Goal: Check status: Check status

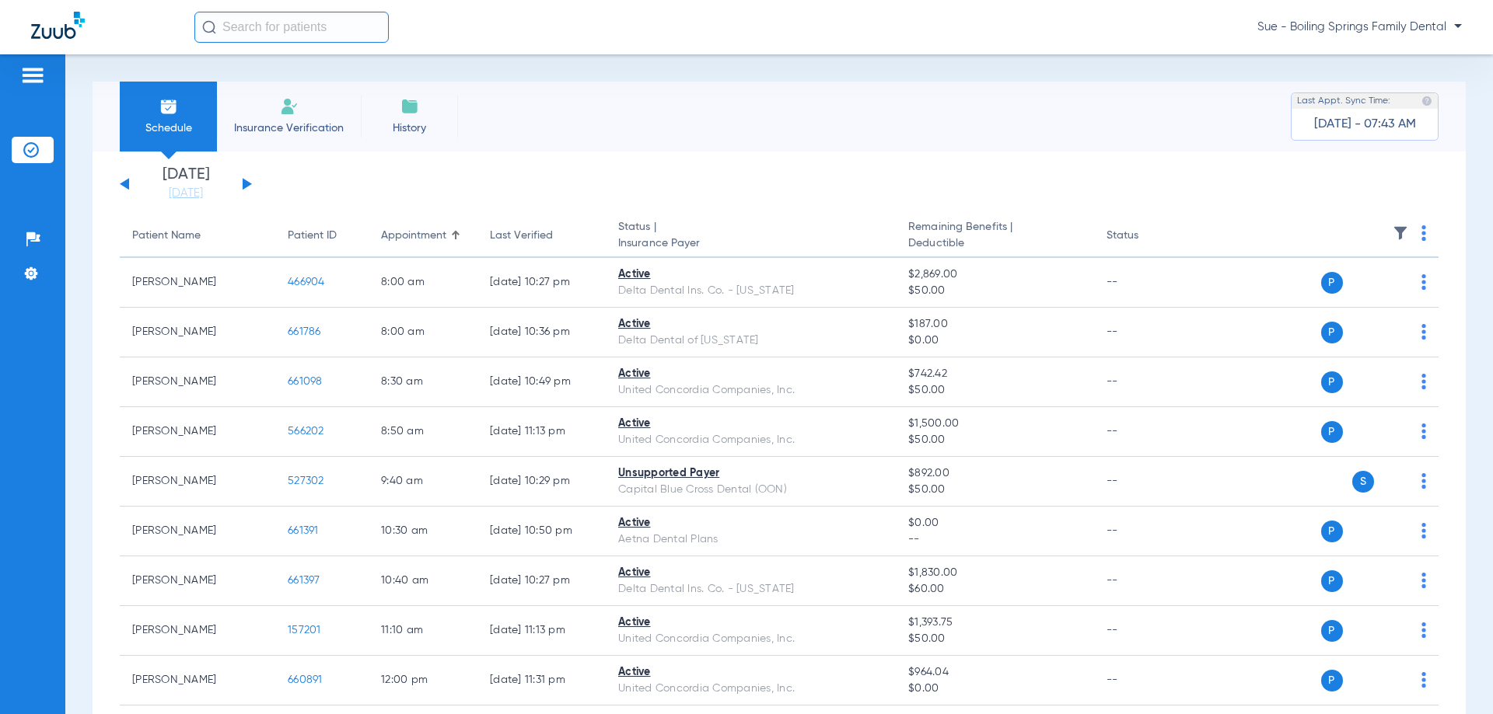
click at [243, 185] on button at bounding box center [247, 184] width 9 height 12
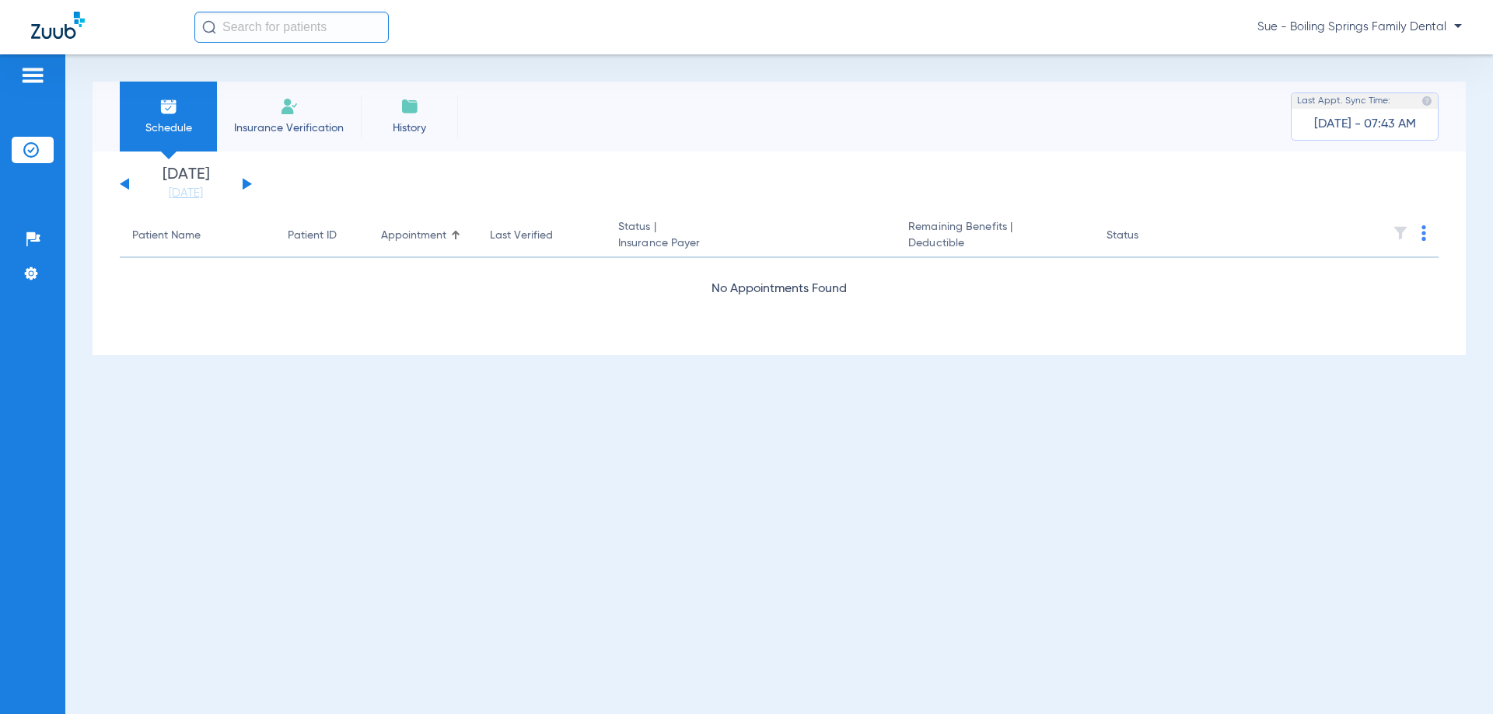
click at [243, 185] on button at bounding box center [247, 184] width 9 height 12
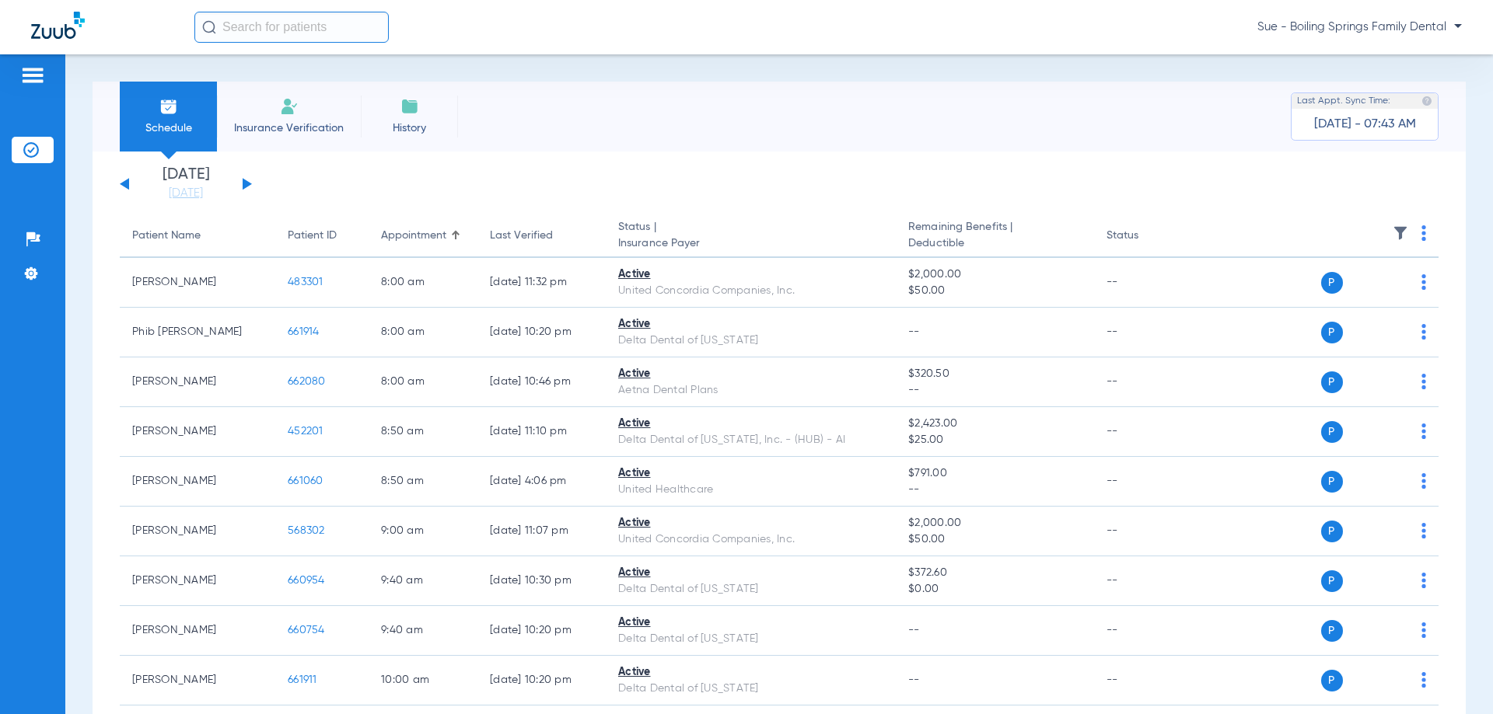
click at [243, 185] on button at bounding box center [247, 184] width 9 height 12
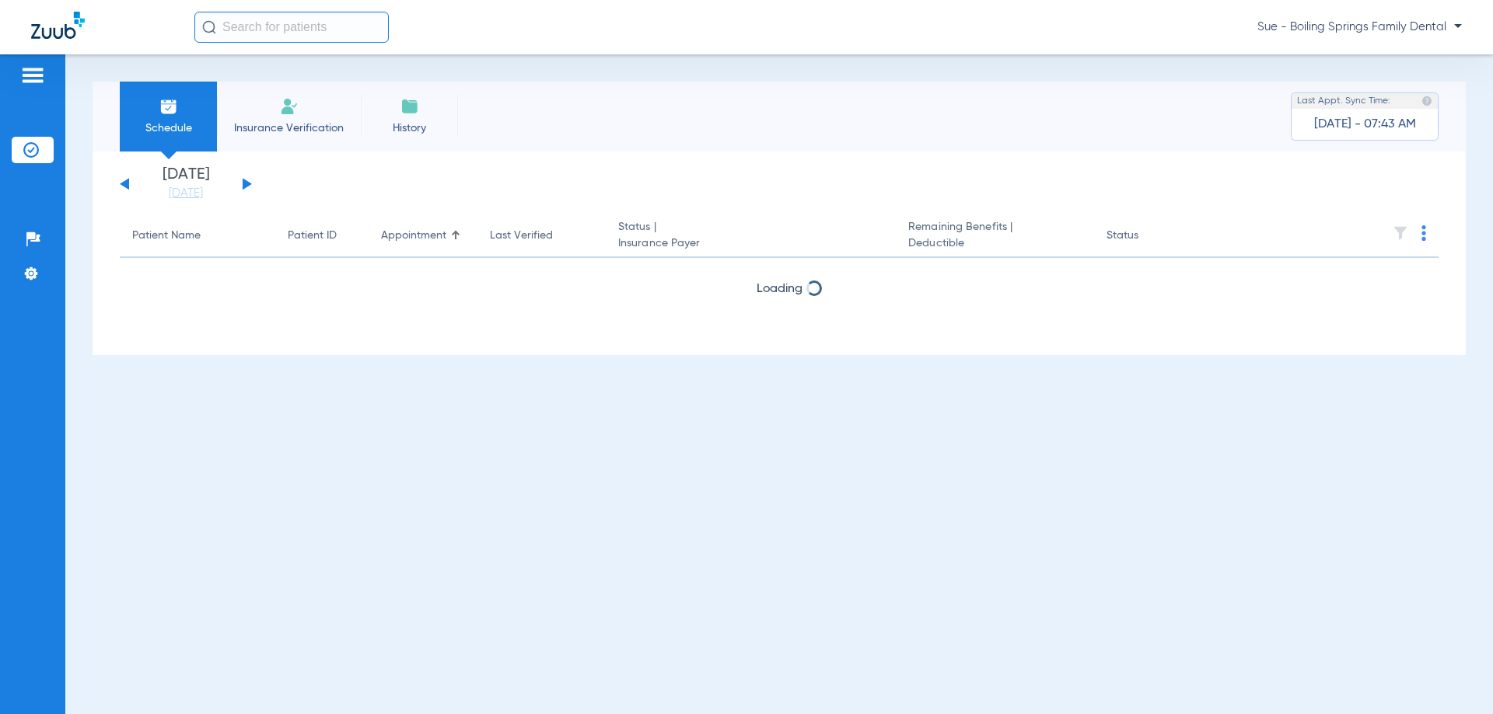
click at [243, 185] on button at bounding box center [247, 184] width 9 height 12
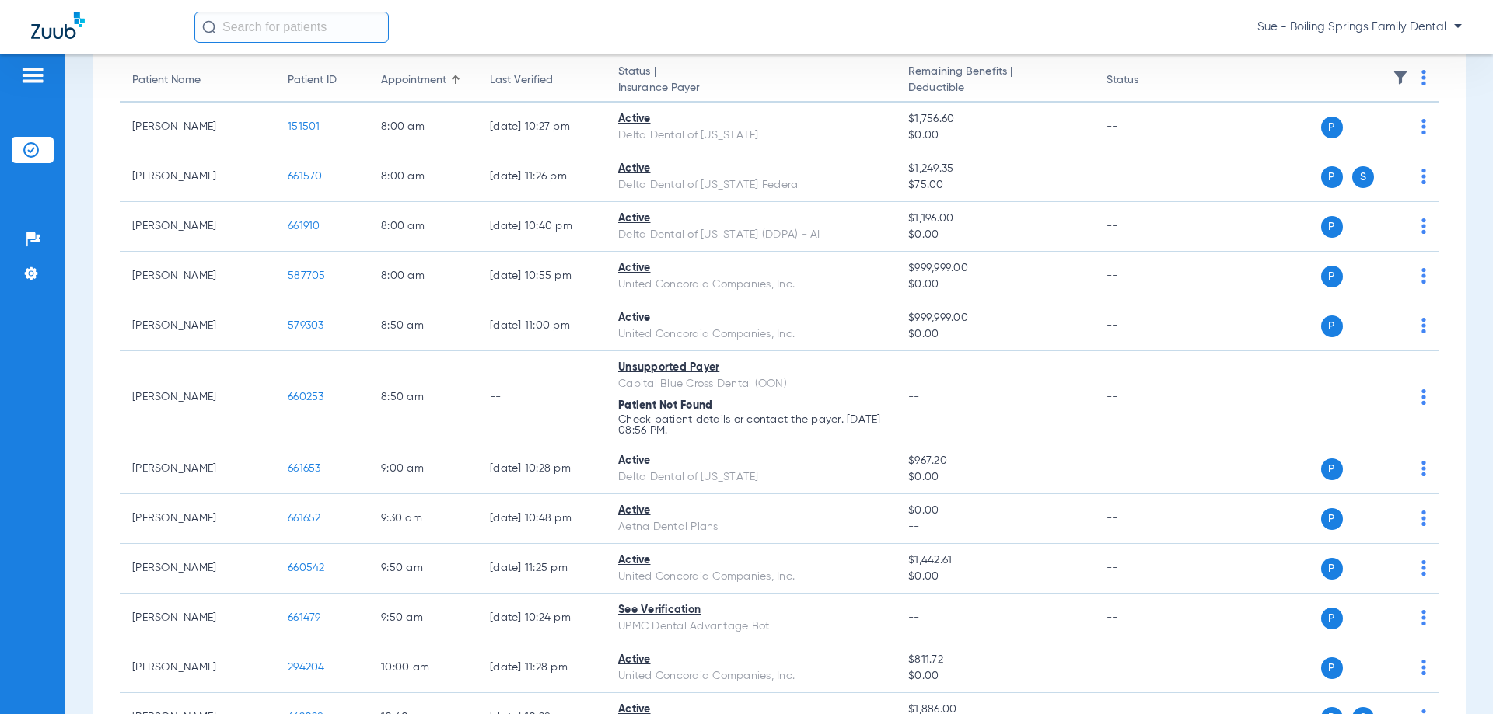
scroll to position [78, 0]
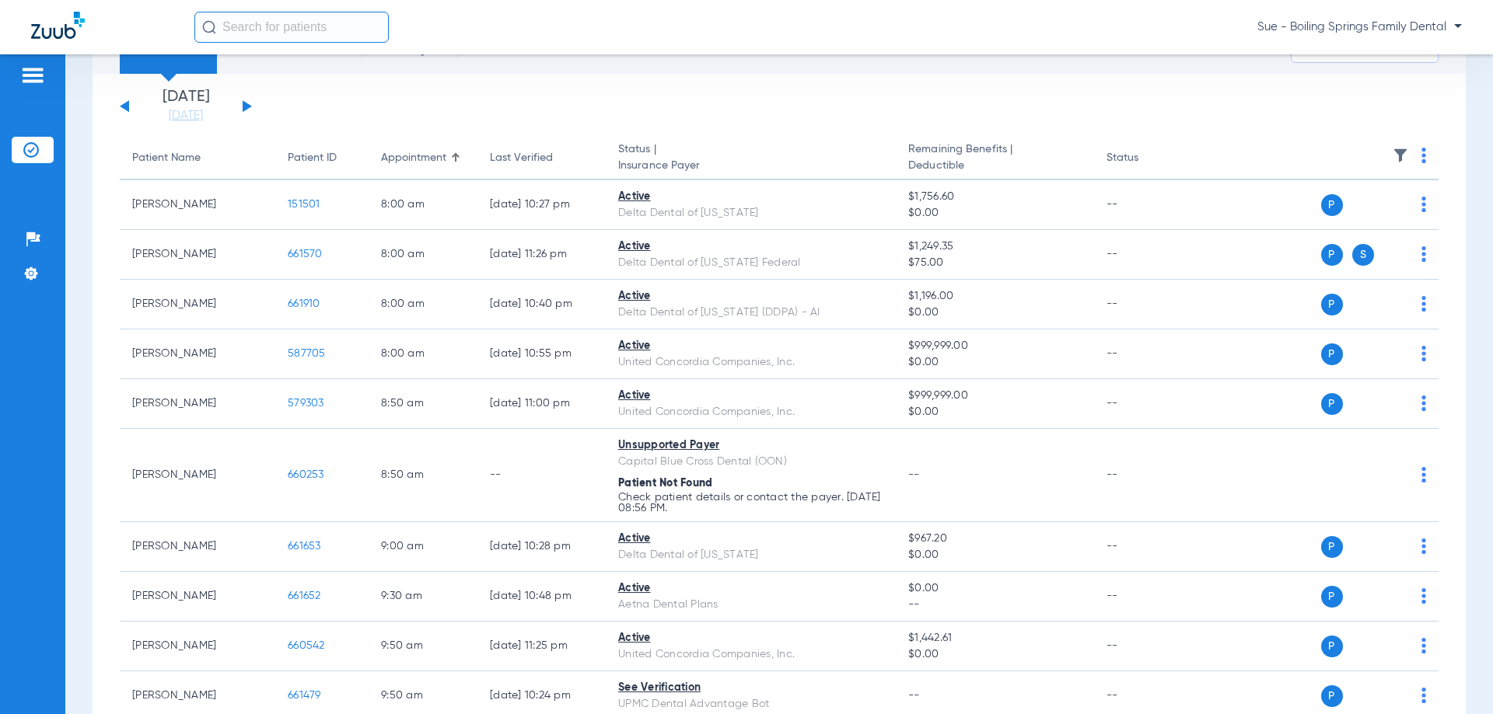
click at [246, 108] on button at bounding box center [247, 106] width 9 height 12
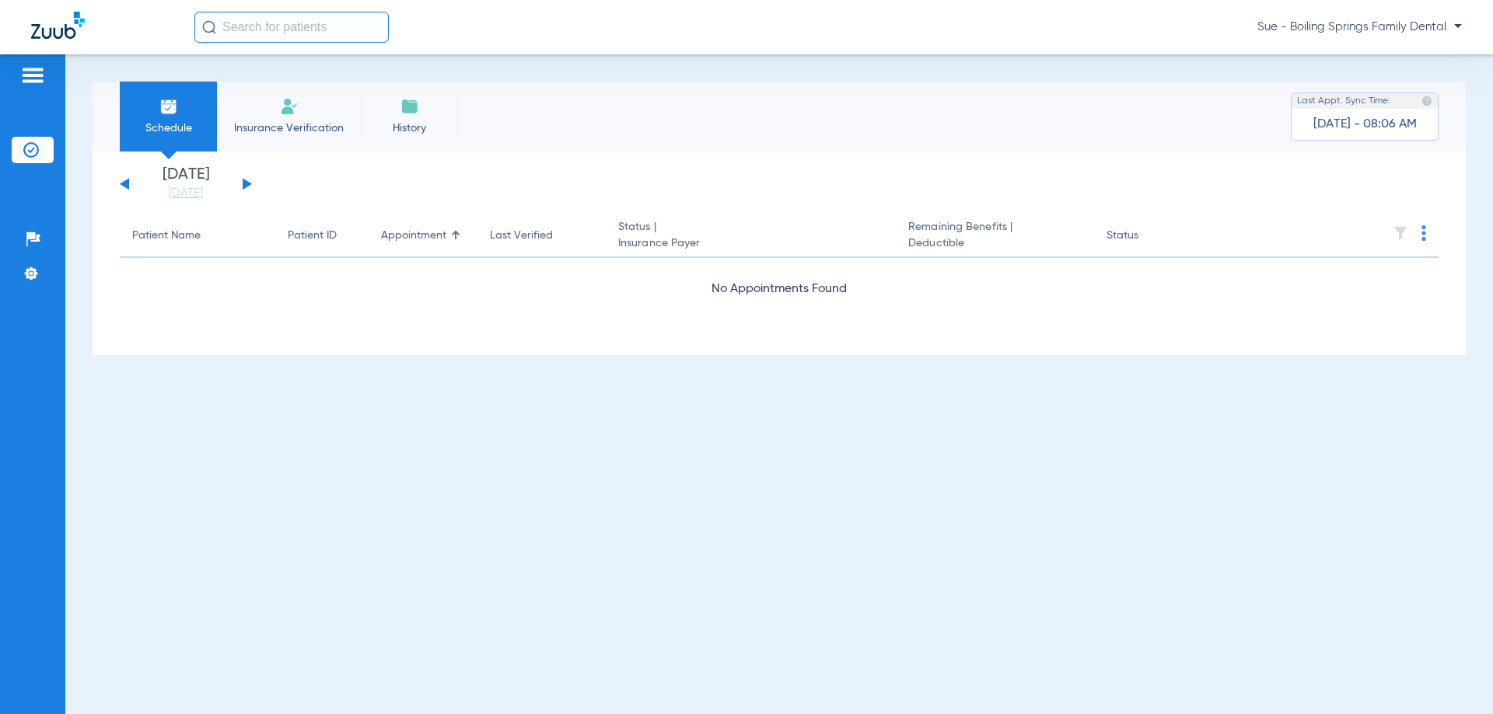
click at [247, 183] on button at bounding box center [247, 184] width 9 height 12
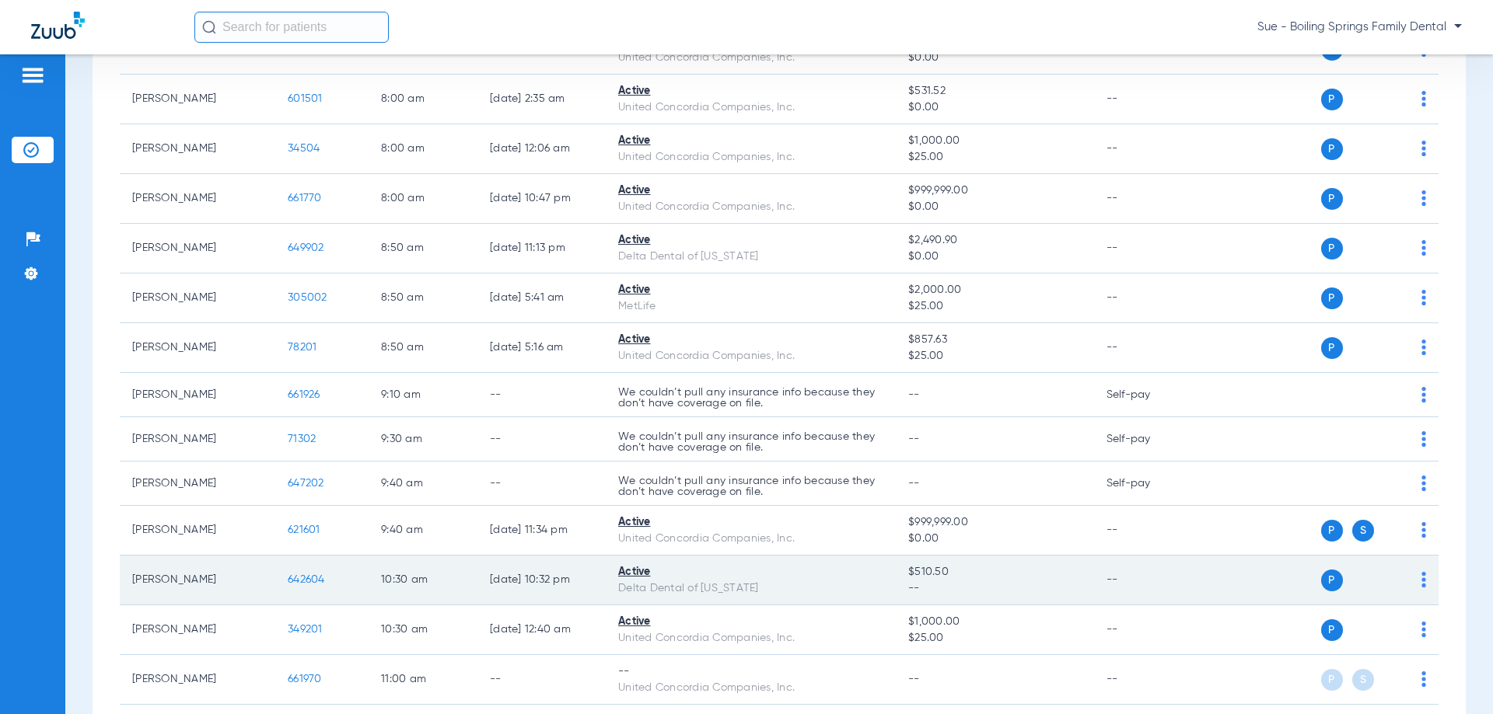
scroll to position [389, 0]
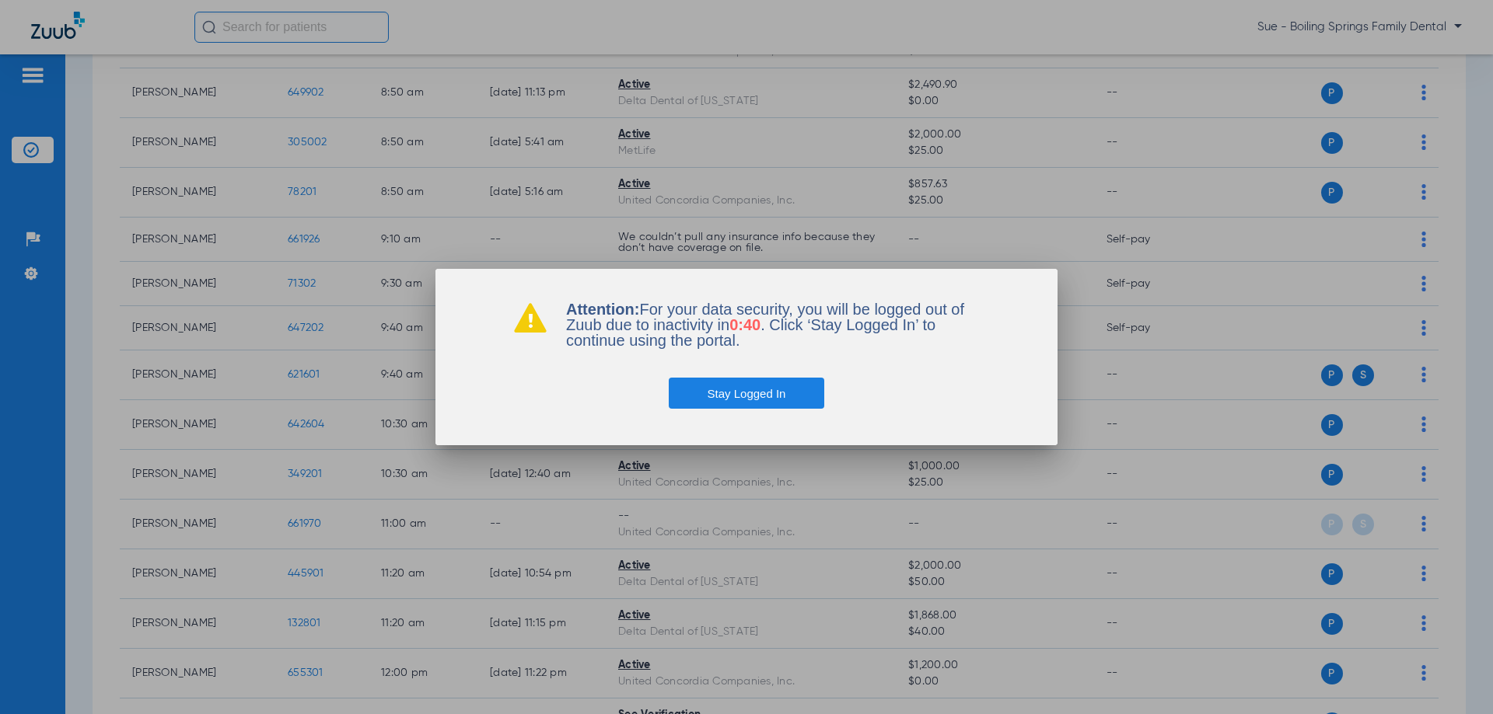
click at [757, 389] on button "Stay Logged In" at bounding box center [747, 393] width 156 height 31
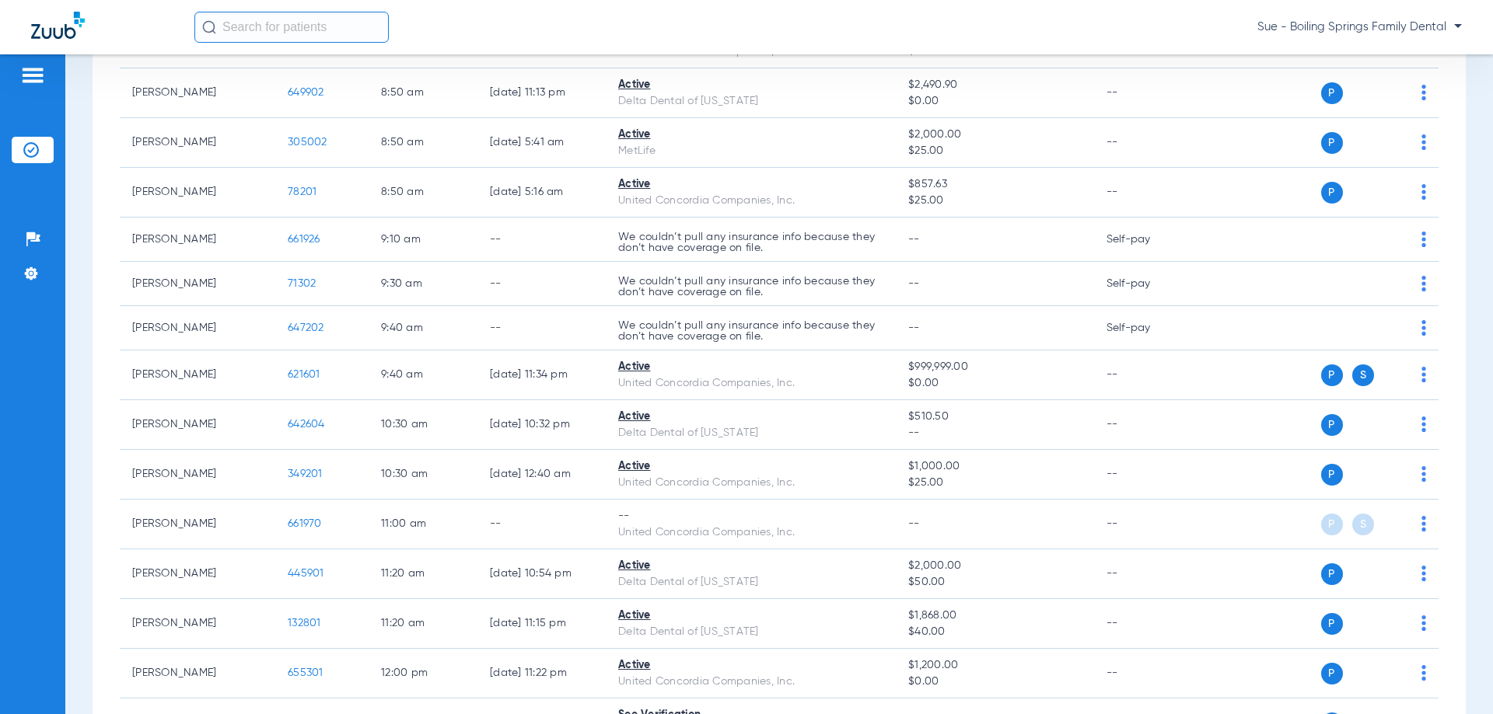
scroll to position [0, 0]
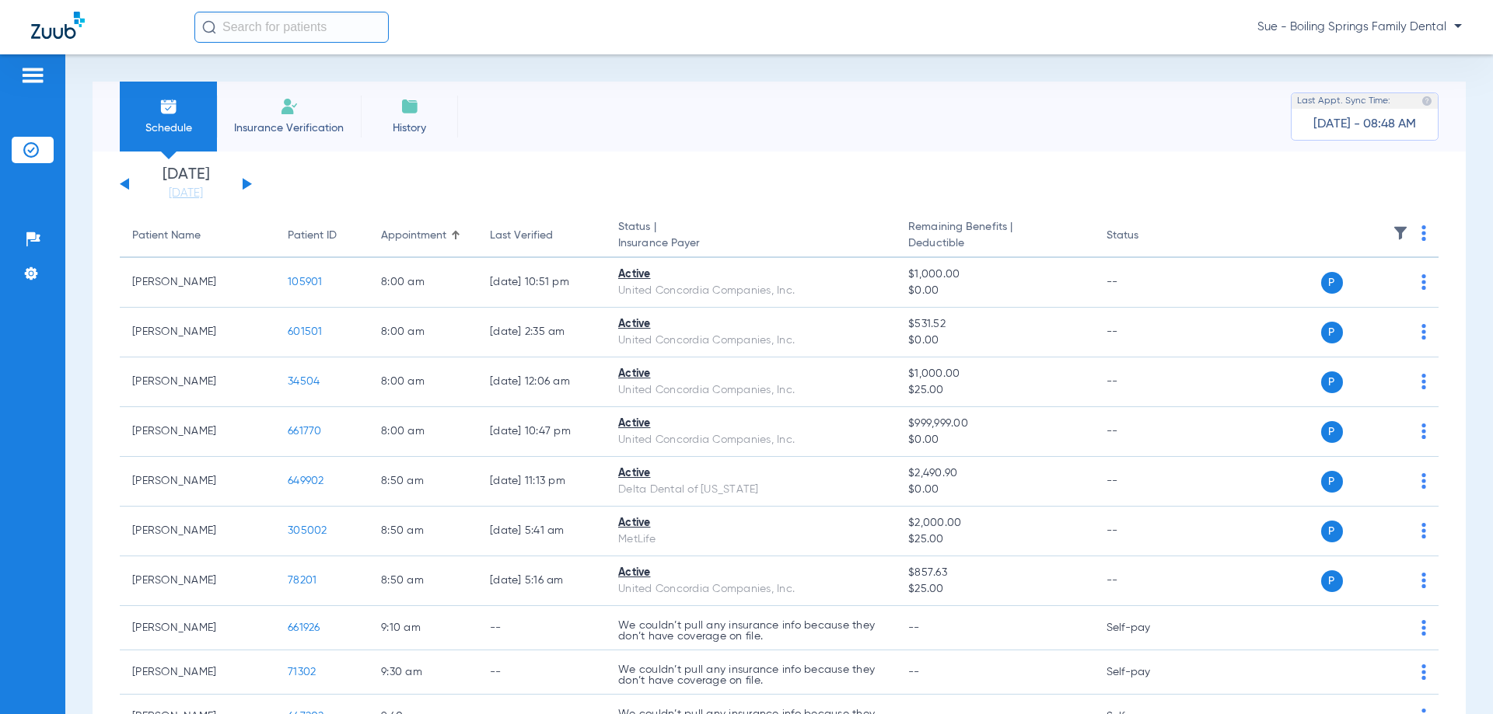
click at [245, 183] on button at bounding box center [247, 184] width 9 height 12
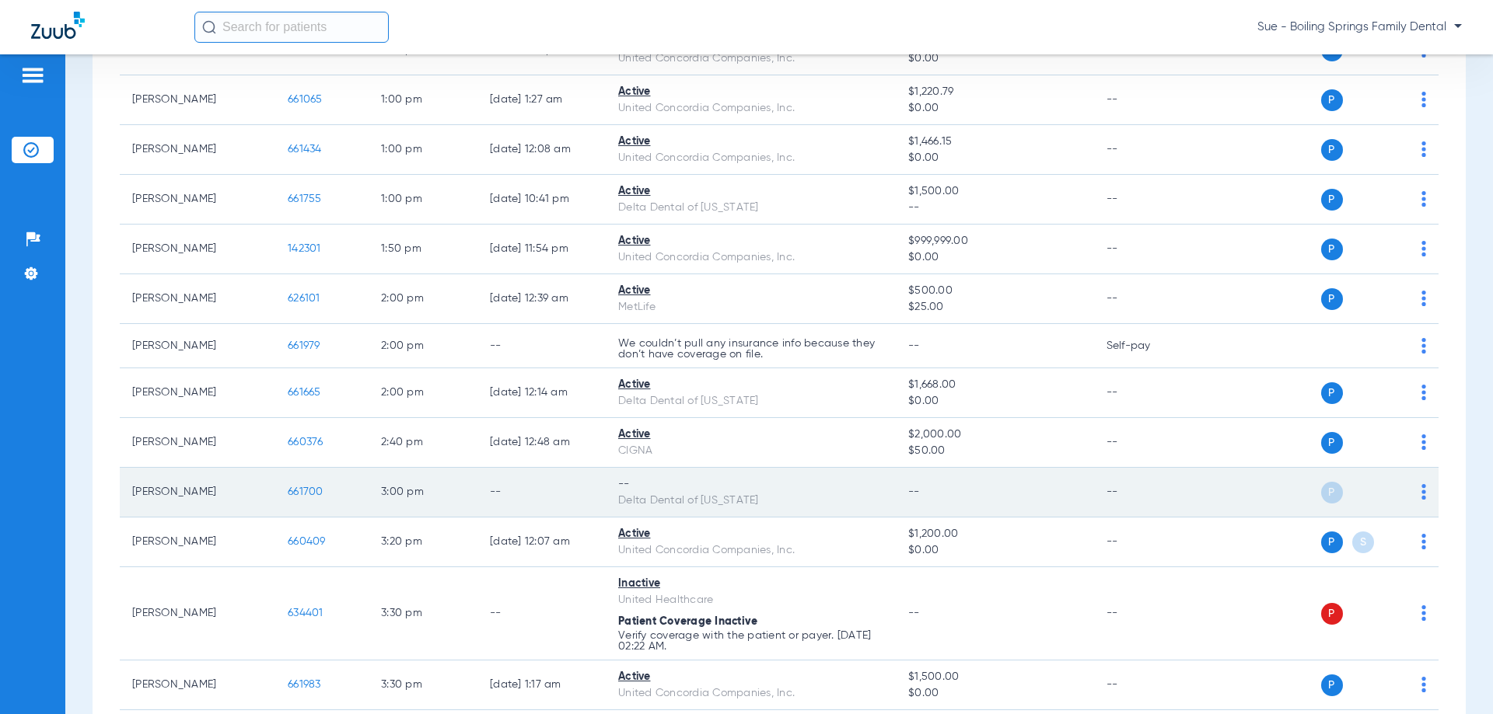
scroll to position [1244, 0]
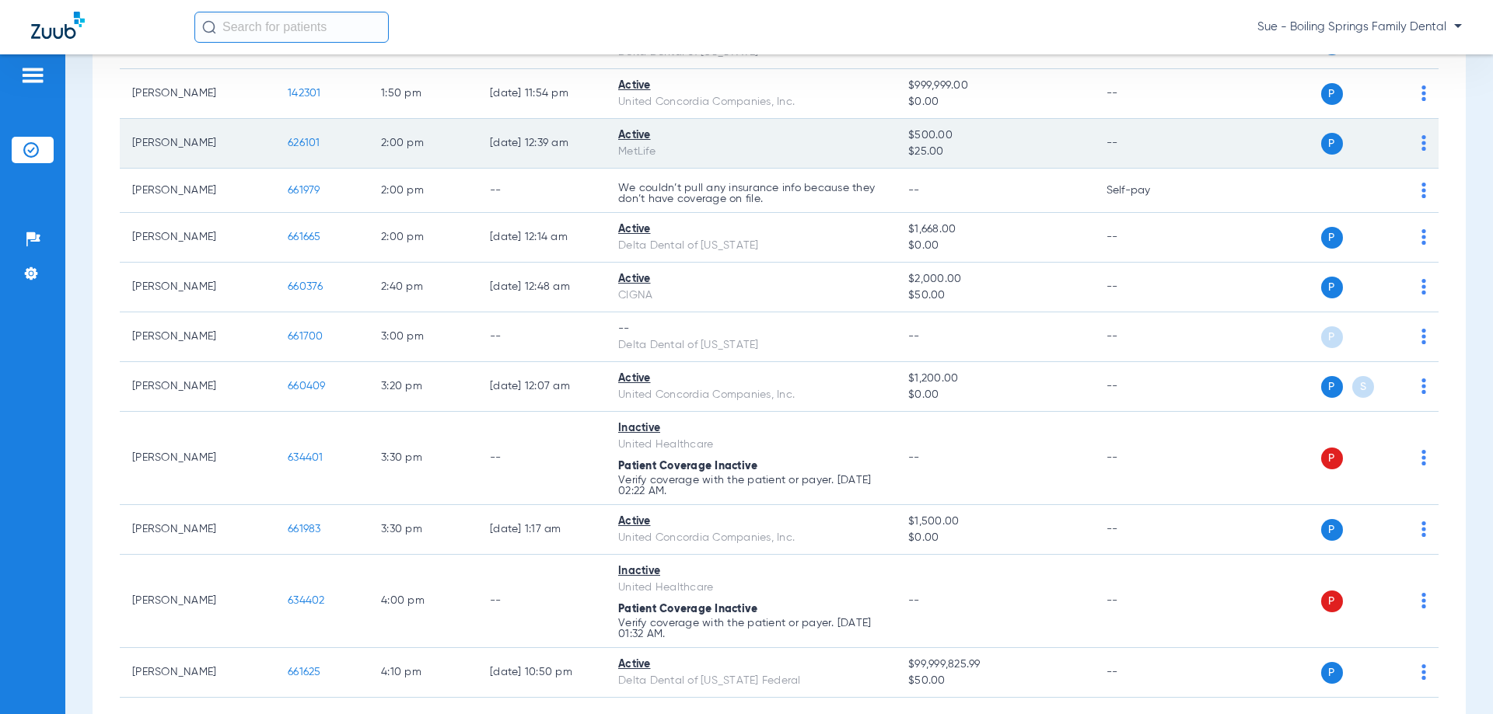
click at [610, 131] on td "Active MetLife" at bounding box center [751, 144] width 290 height 50
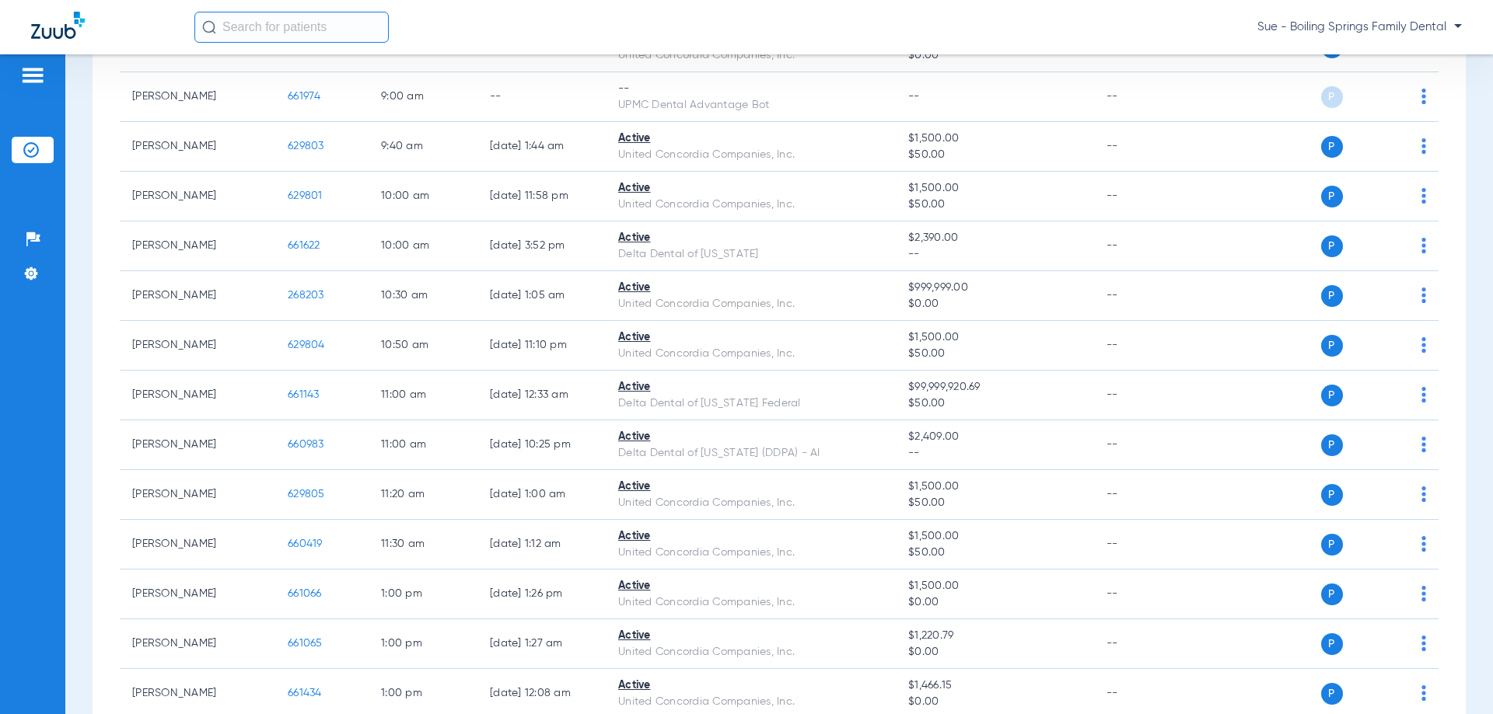
scroll to position [311, 0]
